Goal: Find contact information: Find contact information

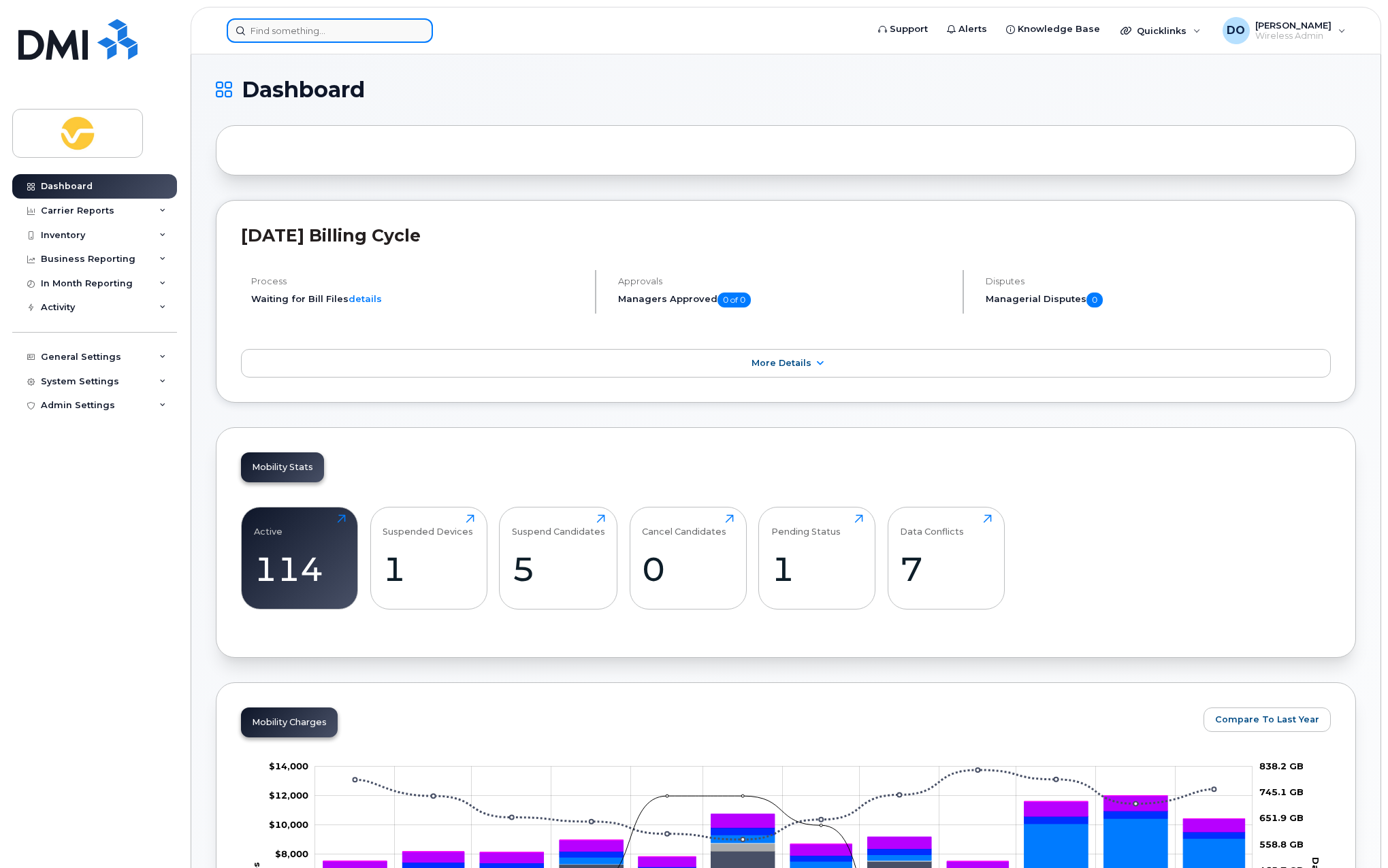
click at [375, 34] on input at bounding box center [329, 30] width 206 height 25
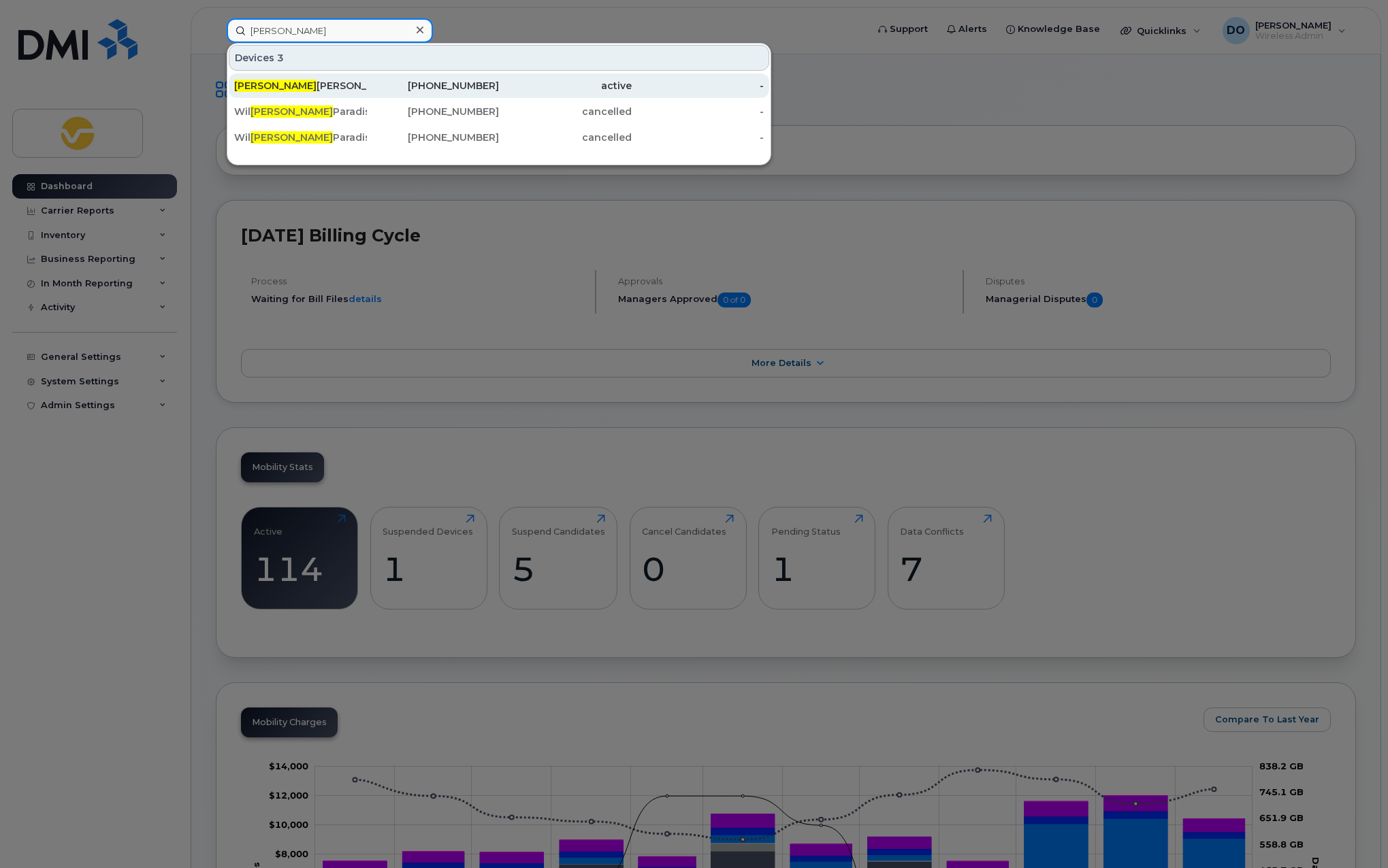
type input "liam"
click at [338, 86] on div "Liam Richardson" at bounding box center [300, 85] width 133 height 14
